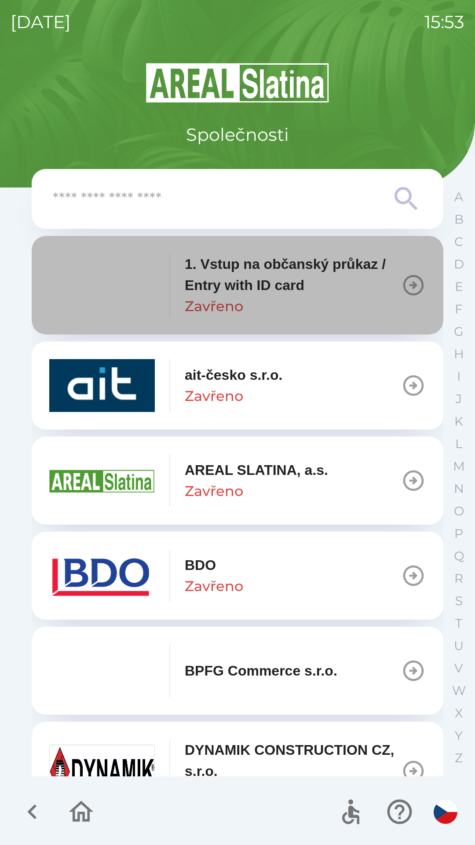
click at [401, 284] on icon "button" at bounding box center [413, 285] width 25 height 25
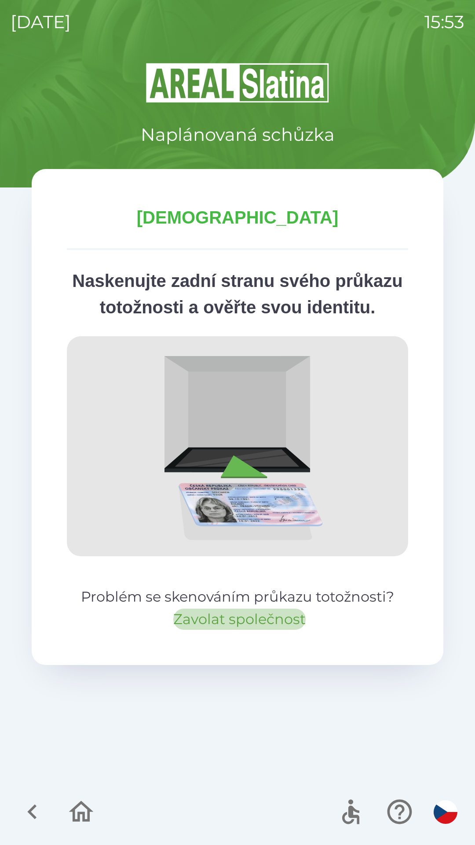
click at [277, 630] on button "Zavolat společnost" at bounding box center [239, 618] width 132 height 21
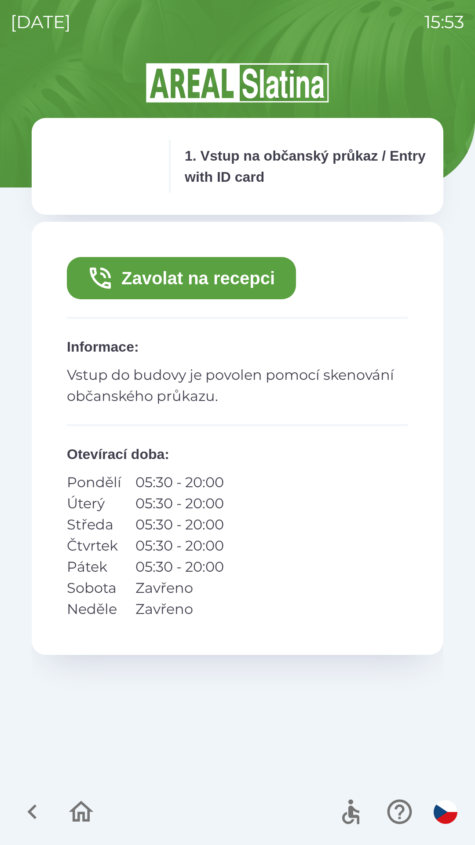
click at [221, 279] on button "Zavolat na recepci" at bounding box center [181, 278] width 229 height 42
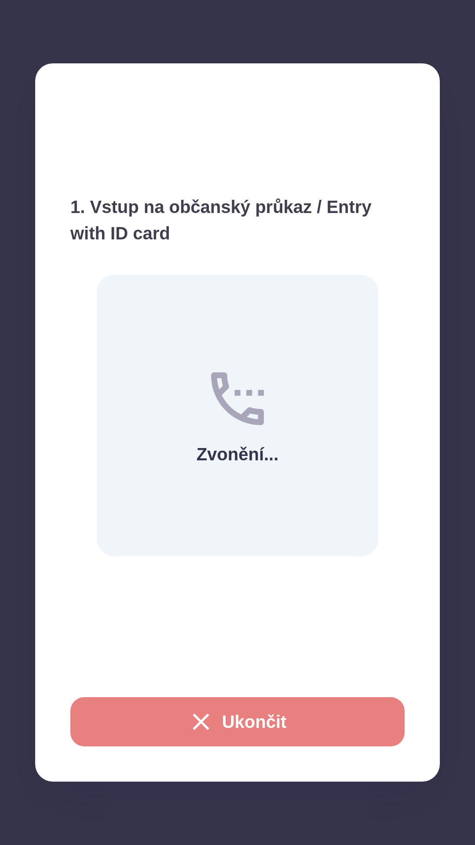
click at [238, 717] on button "Ukončit" at bounding box center [237, 721] width 334 height 49
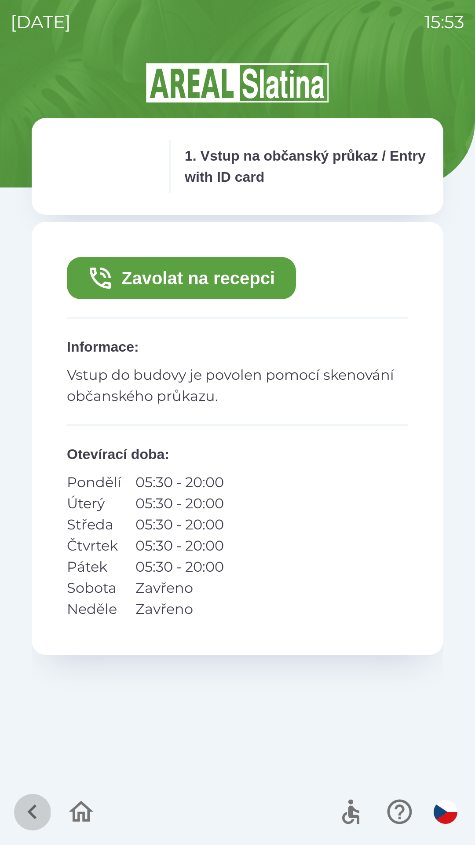
click at [35, 817] on icon "button" at bounding box center [31, 811] width 9 height 15
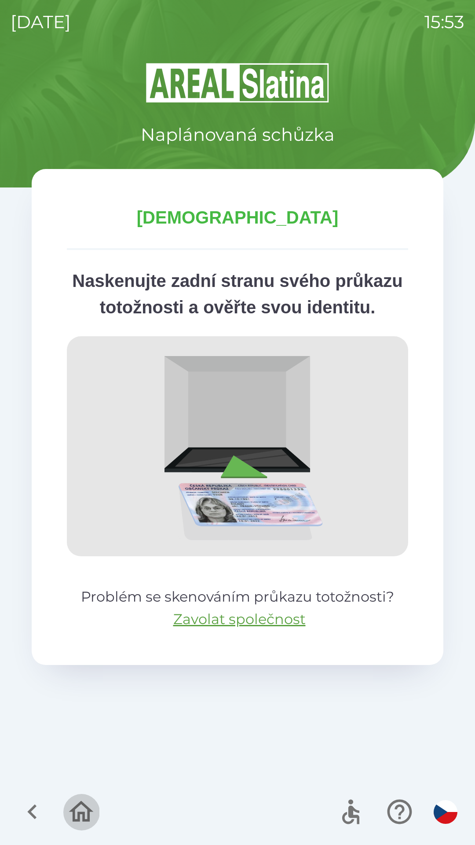
click at [77, 813] on icon "button" at bounding box center [80, 811] width 29 height 29
